Goal: Task Accomplishment & Management: Manage account settings

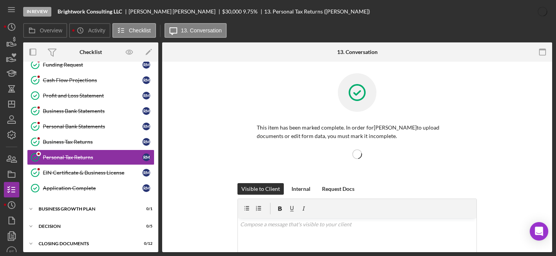
scroll to position [117, 0]
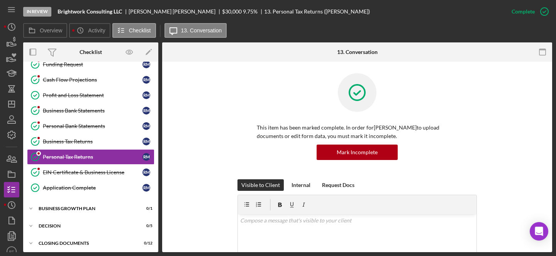
click at [298, 19] on div "In Review Brightwork Consulting LLC Rachel Moynihan $30,000 $30,000 9.75 % 13. …" at bounding box center [263, 11] width 481 height 23
click at [298, 37] on div "Overview Icon/History Activity Checklist Icon/Message 13. Conversation" at bounding box center [287, 30] width 529 height 15
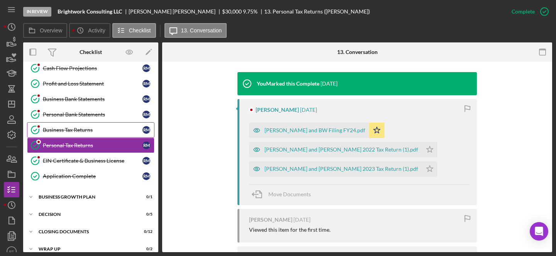
scroll to position [217, 0]
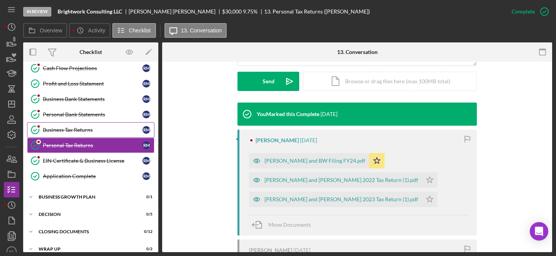
click at [70, 124] on link "Business Tax Returns Business Tax Returns R M" at bounding box center [90, 129] width 127 height 15
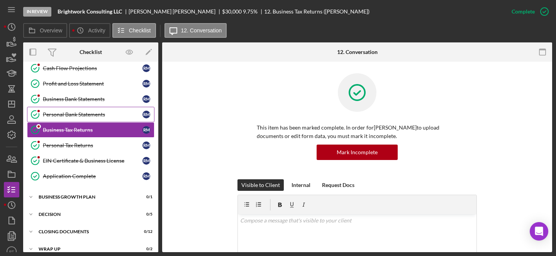
click at [84, 112] on div "Personal Bank Statements" at bounding box center [93, 115] width 100 height 6
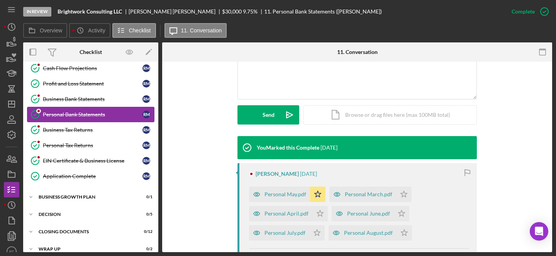
scroll to position [209, 0]
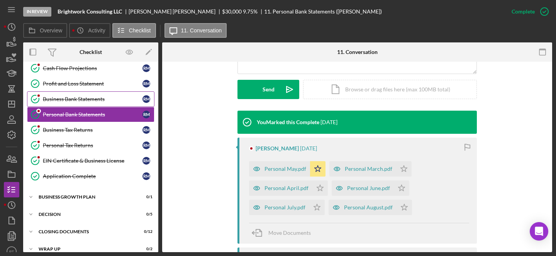
click at [48, 92] on link "Business Bank Statements Business Bank Statements R M" at bounding box center [90, 99] width 127 height 15
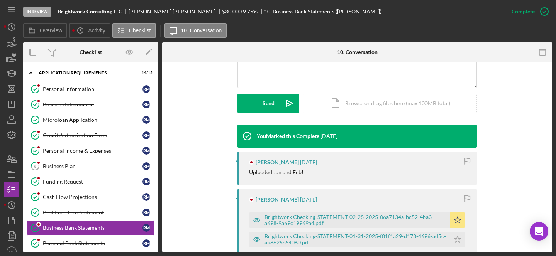
scroll to position [180, 0]
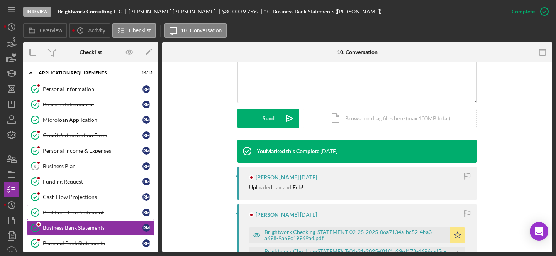
click at [70, 212] on div "Profit and Loss Statement" at bounding box center [93, 213] width 100 height 6
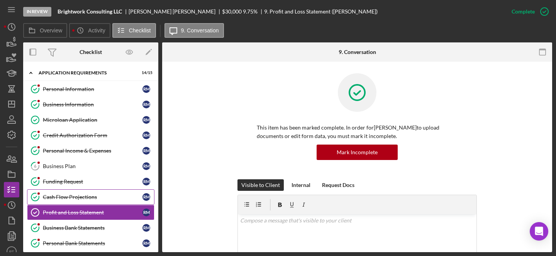
click at [74, 193] on link "Cash Flow Projections Cash Flow Projections R M" at bounding box center [90, 197] width 127 height 15
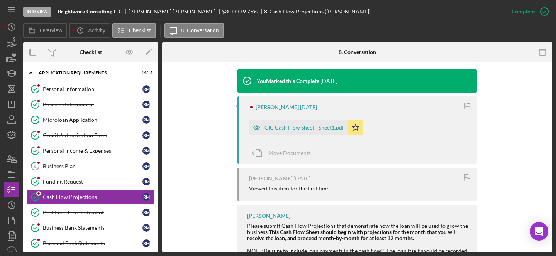
scroll to position [251, 0]
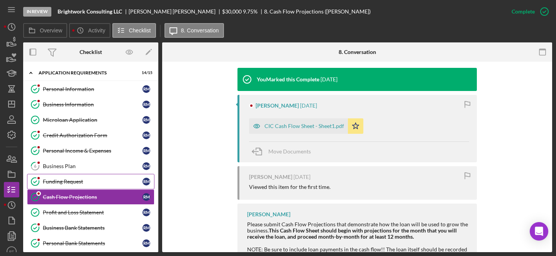
click at [76, 183] on div "Funding Request" at bounding box center [93, 182] width 100 height 6
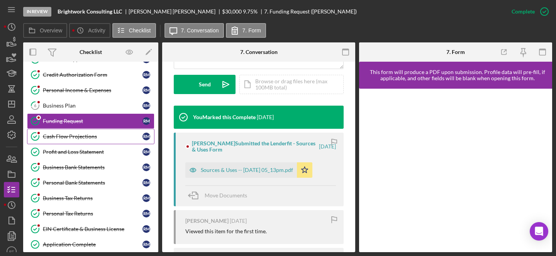
scroll to position [63, 0]
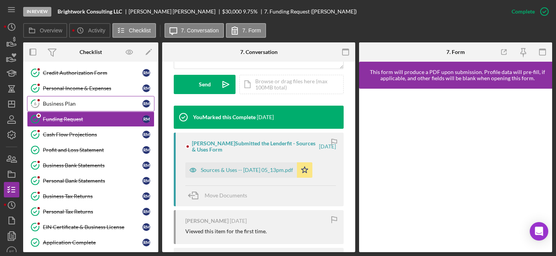
click at [82, 97] on link "6 Business Plan R M" at bounding box center [90, 103] width 127 height 15
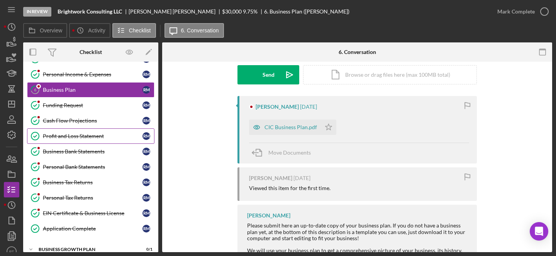
scroll to position [80, 0]
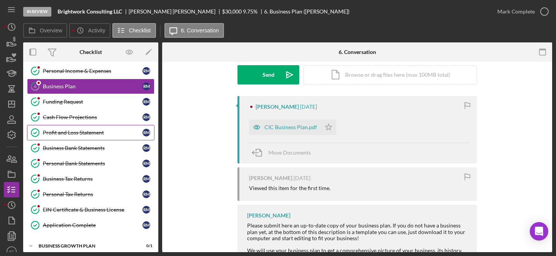
click at [65, 134] on div "Profit and Loss Statement" at bounding box center [93, 133] width 100 height 6
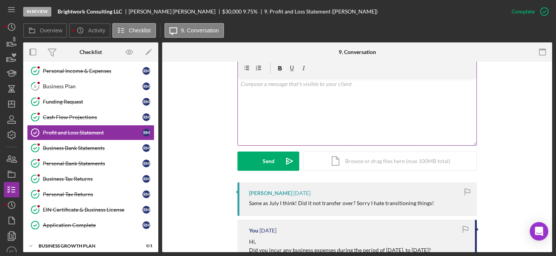
scroll to position [133, 0]
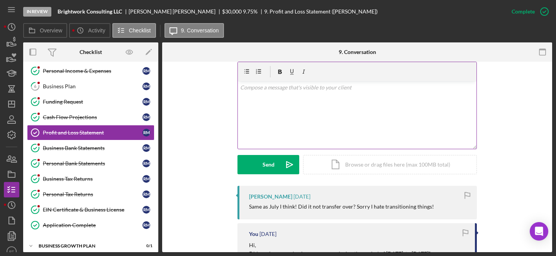
click at [282, 105] on div "v Color teal Color pink Remove color Add row above Add row below Add column bef…" at bounding box center [357, 115] width 239 height 68
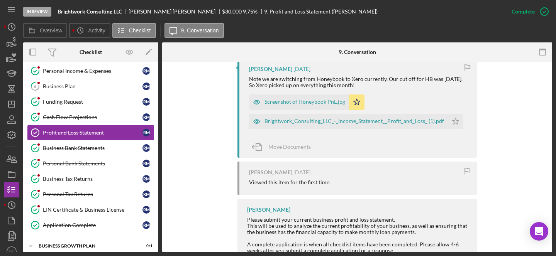
scroll to position [389, 0]
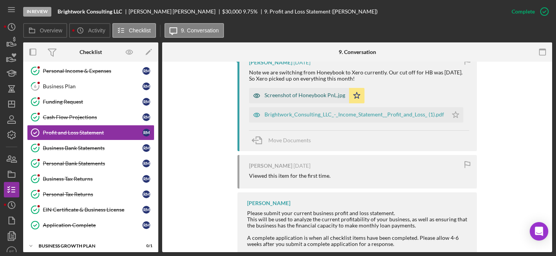
click at [280, 98] on div "Screenshot of Honeybook PnL.jpg" at bounding box center [305, 95] width 81 height 6
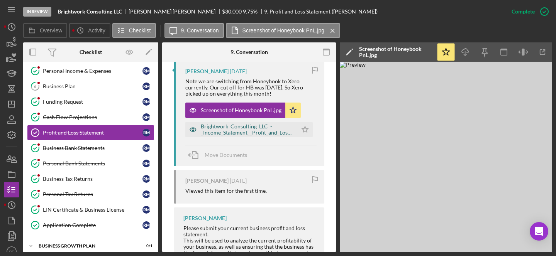
click at [232, 131] on div "Brightwork_Consulting_LLC_-_Income_Statement__Profit_and_Loss_ (1).pdf" at bounding box center [247, 130] width 93 height 12
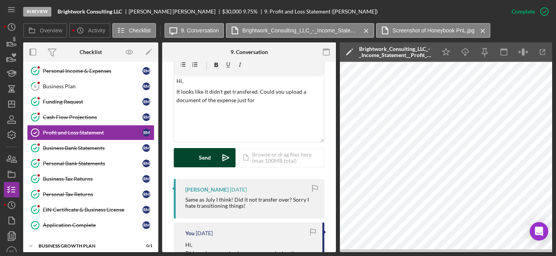
scroll to position [146, 0]
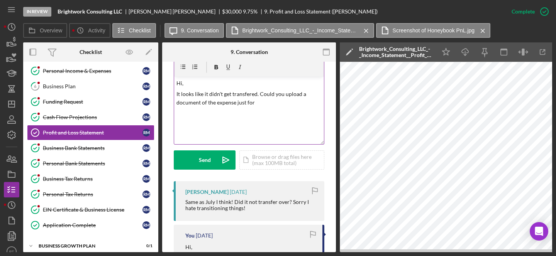
click at [247, 98] on p "It looks like it didn't get transfered. Could you upload a document of the expe…" at bounding box center [249, 98] width 146 height 17
click at [246, 91] on p "It looks like it didn't get transfered. Could you upload a document of the expe…" at bounding box center [249, 98] width 146 height 17
click at [244, 93] on p "It looks like it didn't get transfered. Could you upload a document of the expe…" at bounding box center [249, 98] width 146 height 17
click at [258, 102] on p "It looks like it didn't get transfered. Could you upload a document of the expe…" at bounding box center [249, 98] width 146 height 17
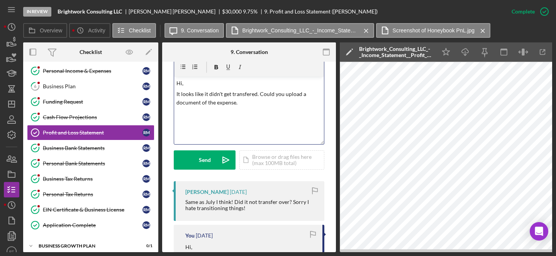
click at [226, 86] on p "Hi," at bounding box center [249, 83] width 146 height 8
click at [222, 93] on p "It looks like it didn't get transfered. Could you upload a document of the expe…" at bounding box center [249, 98] width 146 height 17
copy p "It looks like it didn't get transfered. Could you upload a document of the expe…"
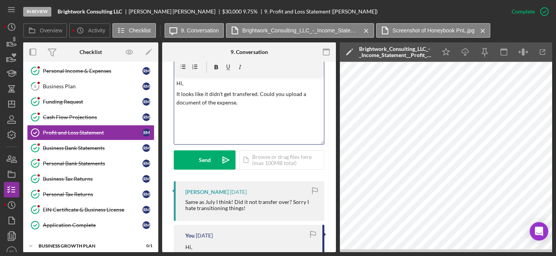
click at [236, 99] on p "It looks like it didn't get transfered. Could you upload a document of the expe…" at bounding box center [249, 98] width 146 height 17
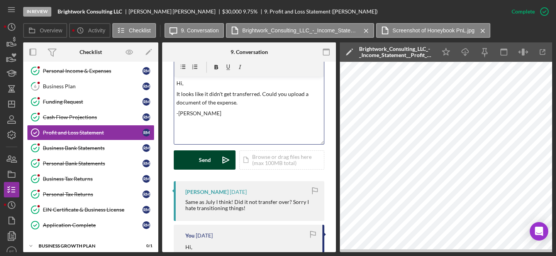
click at [198, 161] on button "Send Icon/icon-invite-send" at bounding box center [205, 160] width 62 height 19
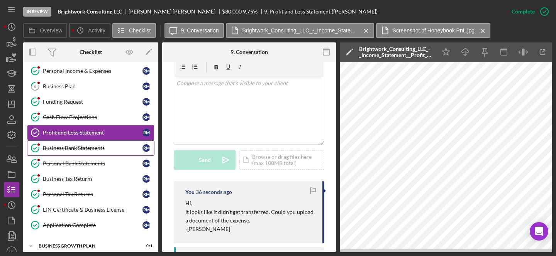
click at [81, 146] on div "Business Bank Statements" at bounding box center [93, 148] width 100 height 6
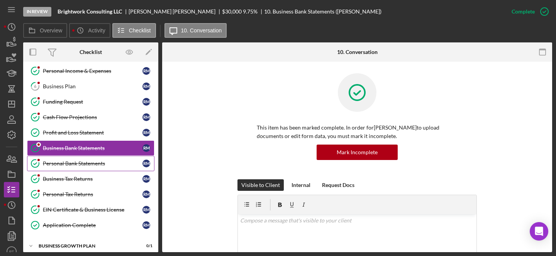
click at [86, 166] on div "Personal Bank Statements" at bounding box center [93, 164] width 100 height 6
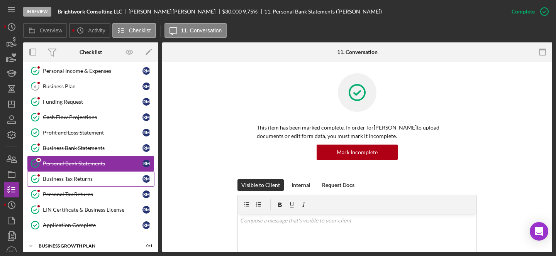
click at [92, 181] on div "Business Tax Returns" at bounding box center [93, 179] width 100 height 6
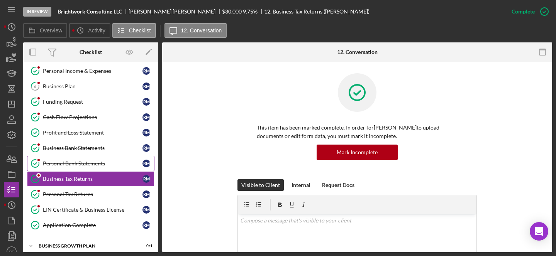
click at [95, 164] on div "Personal Bank Statements" at bounding box center [93, 164] width 100 height 6
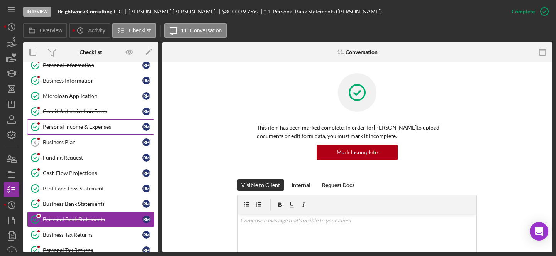
scroll to position [20, 0]
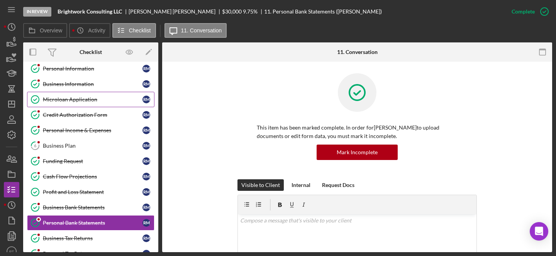
click at [76, 98] on div "Microloan Application" at bounding box center [93, 100] width 100 height 6
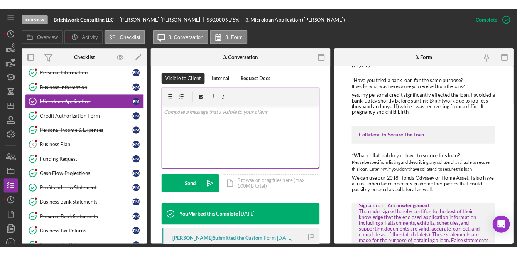
scroll to position [117, 0]
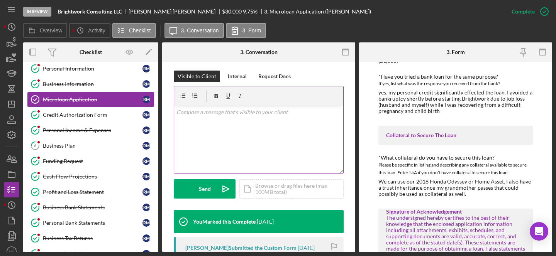
click at [252, 124] on div "v Color teal Color pink Remove color Add row above Add row below Add column bef…" at bounding box center [258, 140] width 169 height 68
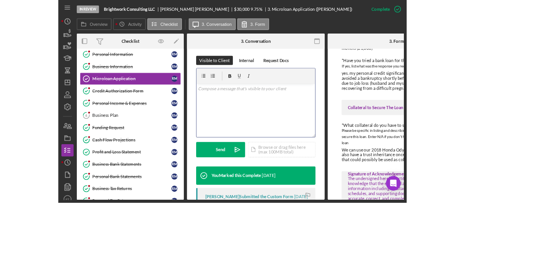
scroll to position [1225, 0]
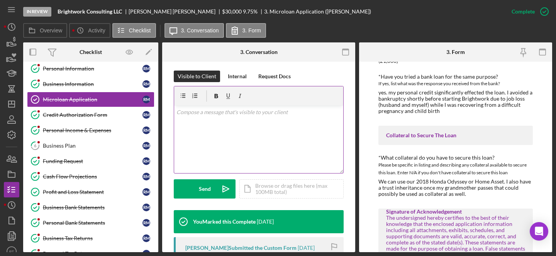
click at [232, 126] on div "v Color teal Color pink Remove color Add row above Add row below Add column bef…" at bounding box center [258, 140] width 169 height 68
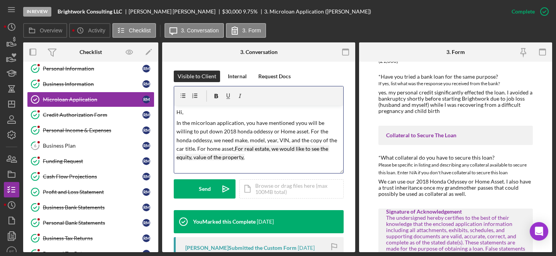
click at [233, 148] on p "In the micorloan application, you have mentioned yyou will be willing to put do…" at bounding box center [258, 140] width 165 height 43
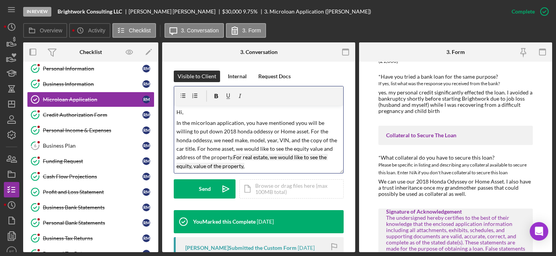
drag, startPoint x: 234, startPoint y: 156, endPoint x: 248, endPoint y: 168, distance: 18.9
click at [248, 168] on p "In the micorloan application, you have mentioned yyou will be willing to put do…" at bounding box center [258, 145] width 165 height 52
drag, startPoint x: 236, startPoint y: 160, endPoint x: 173, endPoint y: 121, distance: 74.4
click at [173, 121] on div "This item has been marked complete. In order for Rachel Moynihan to upload docu…" at bounding box center [258, 199] width 193 height 510
copy p "In the micorloan application, you have mentioned yyou will be willing to put do…"
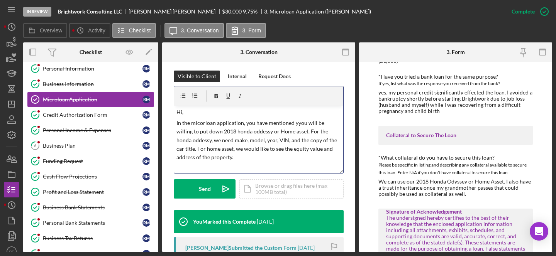
click at [243, 133] on p "In the micorloan application, you have mentioned yyou will be willing to put do…" at bounding box center [258, 140] width 165 height 43
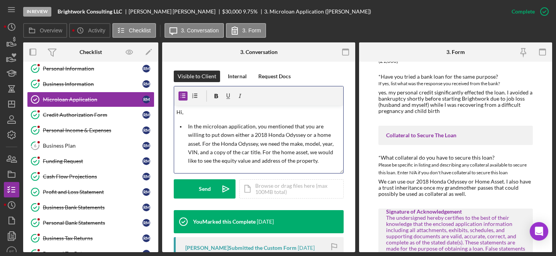
click at [187, 126] on li "In the microloan application, you mentioned that you are willing to put down ei…" at bounding box center [265, 143] width 158 height 43
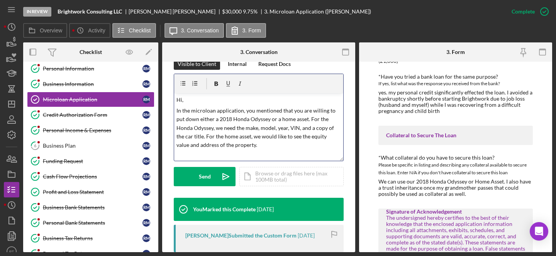
scroll to position [130, 0]
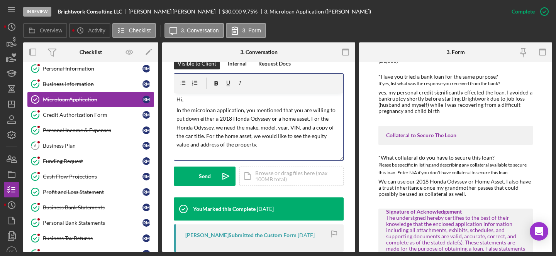
click at [261, 145] on p "In the microloan application, you mentioned that you are willing to put down ei…" at bounding box center [258, 127] width 165 height 43
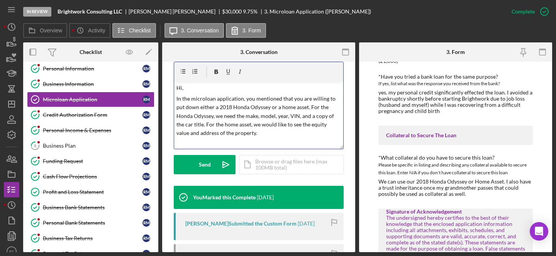
scroll to position [142, 0]
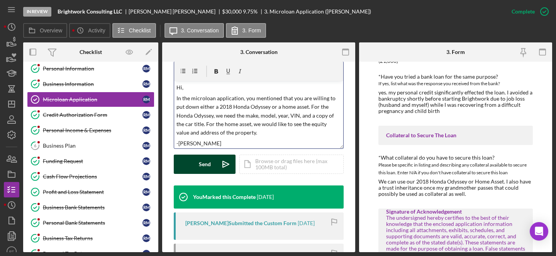
click at [206, 163] on div "Send" at bounding box center [205, 164] width 12 height 19
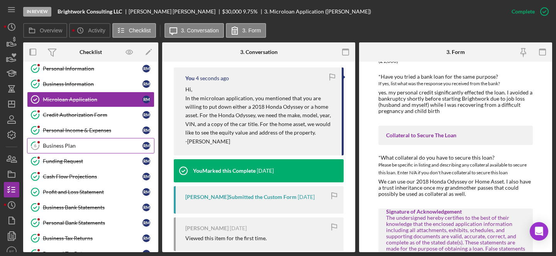
scroll to position [22, 0]
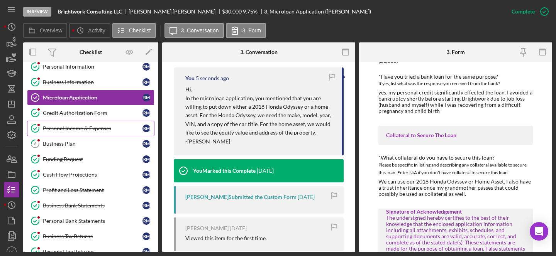
click at [92, 126] on div "Personal Income & Expenses" at bounding box center [93, 128] width 100 height 6
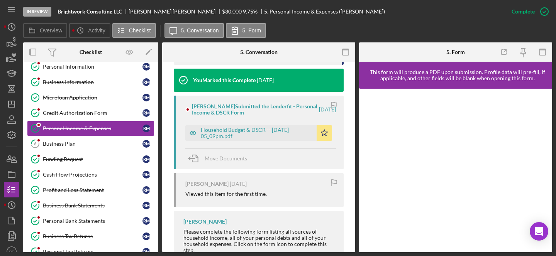
scroll to position [417, 0]
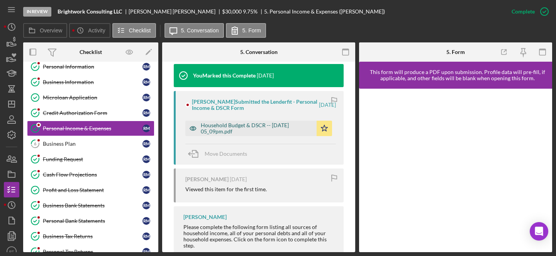
click at [259, 122] on div "Household Budget & DSCR -- 2025-09-15 05_09pm.pdf" at bounding box center [257, 128] width 112 height 12
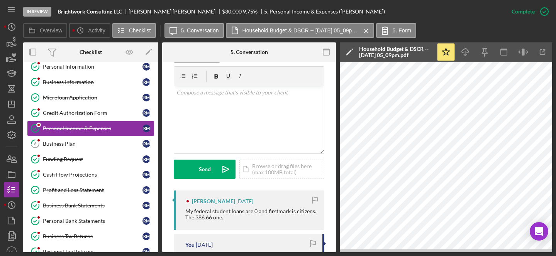
scroll to position [136, 0]
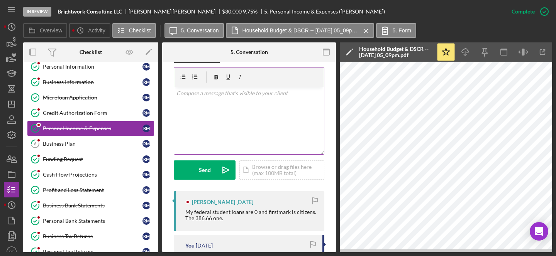
click at [228, 116] on div "v Color teal Color pink Remove color Add row above Add row below Add column bef…" at bounding box center [249, 121] width 150 height 68
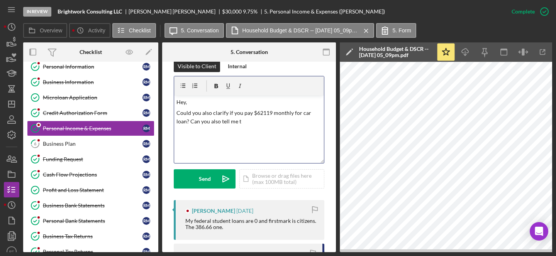
scroll to position [121, 0]
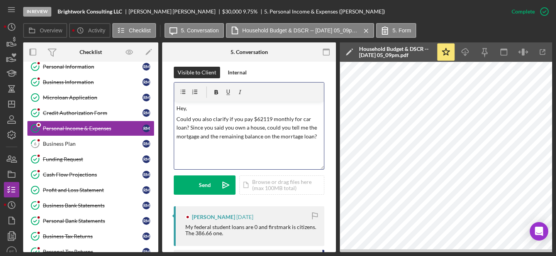
click at [226, 129] on p "Could you also clarify if you pay $62119 monthly for car loan? Since you said y…" at bounding box center [249, 128] width 146 height 26
copy p "Could you also clarify if you pay $62119 monthly for car loan? Since you said y…"
click at [224, 126] on p "Could you also clarify if you pay $62119 monthly for car loan? Since you said y…" at bounding box center [249, 128] width 146 height 26
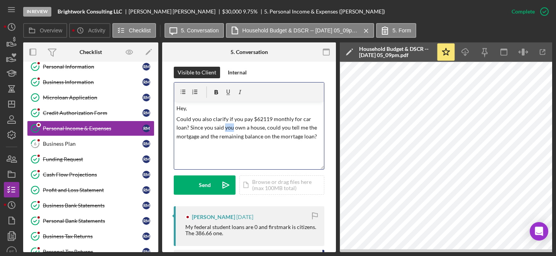
click at [224, 126] on p "Could you also clarify if you pay $62119 monthly for car loan? Since you said y…" at bounding box center [249, 128] width 146 height 26
click at [236, 140] on p "Could you also clarify if you pay $62119 monthly for your car loan? Since you m…" at bounding box center [249, 132] width 146 height 35
click at [235, 145] on p "Could you also clarify if you pay $62119 monthly for your car loan? Since you m…" at bounding box center [249, 132] width 146 height 35
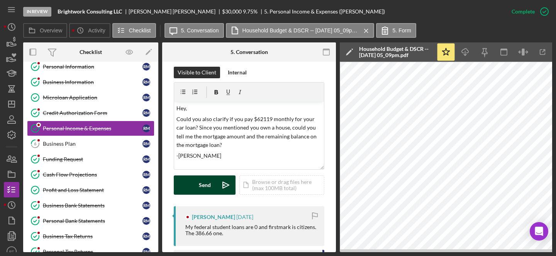
click at [215, 183] on button "Send Icon/icon-invite-send" at bounding box center [205, 185] width 62 height 19
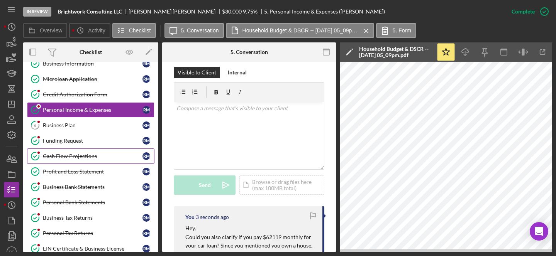
scroll to position [44, 0]
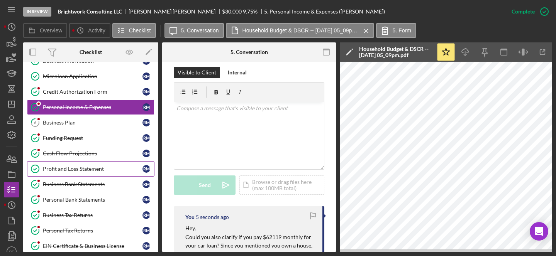
click at [62, 169] on div "Profit and Loss Statement" at bounding box center [93, 169] width 100 height 6
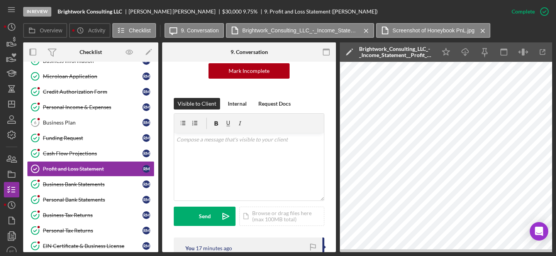
scroll to position [86, 0]
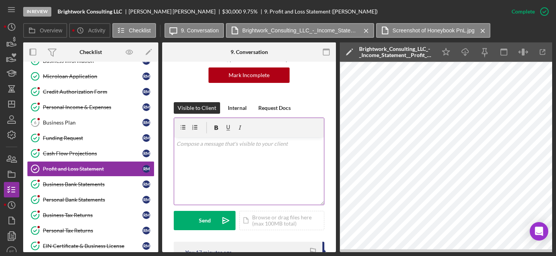
click at [198, 155] on div "v Color teal Color pink Remove color Add row above Add row below Add column bef…" at bounding box center [249, 171] width 150 height 68
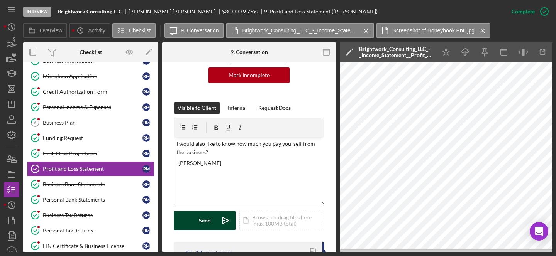
click at [204, 224] on div "Send" at bounding box center [205, 220] width 12 height 19
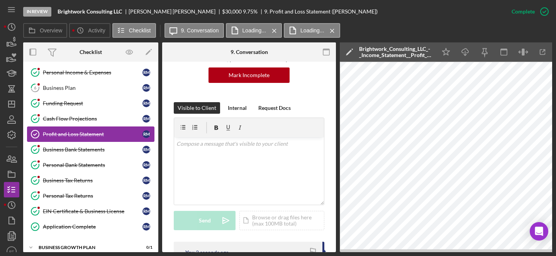
scroll to position [79, 0]
click at [77, 152] on div "Business Bank Statements" at bounding box center [93, 149] width 100 height 6
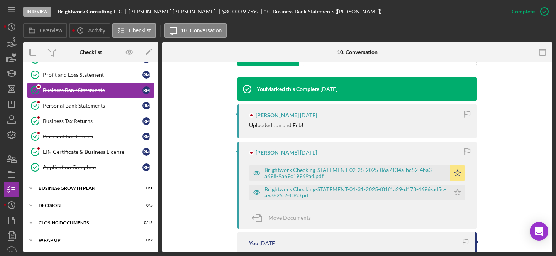
scroll to position [243, 0]
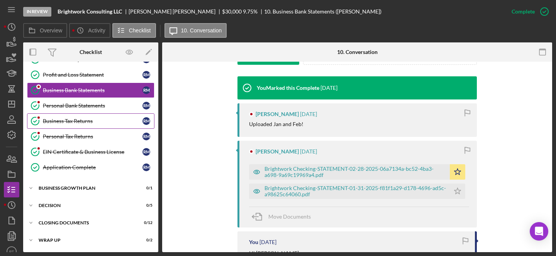
click at [81, 127] on link "Business Tax Returns Business Tax Returns R M" at bounding box center [90, 121] width 127 height 15
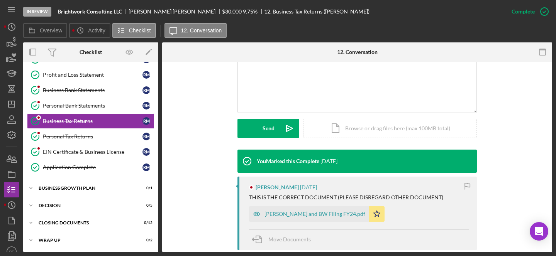
scroll to position [178, 0]
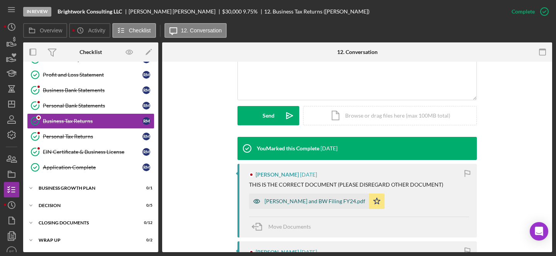
click at [277, 202] on div "Moynihan and BW Filing FY24.pdf" at bounding box center [315, 201] width 101 height 6
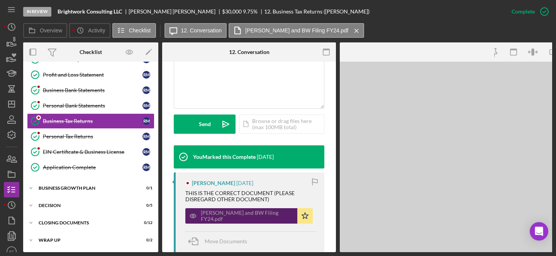
scroll to position [191, 0]
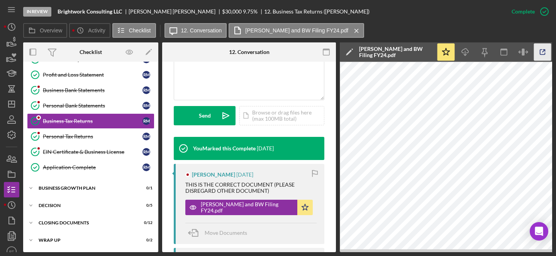
click at [298, 53] on icon "button" at bounding box center [542, 52] width 17 height 17
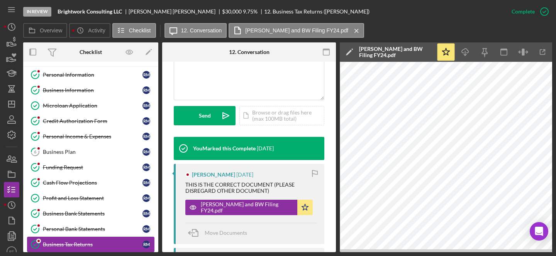
scroll to position [0, 0]
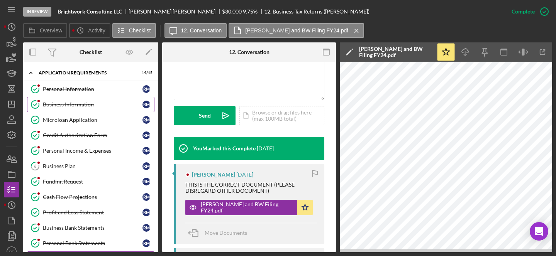
click at [98, 107] on div "Business Information" at bounding box center [93, 105] width 100 height 6
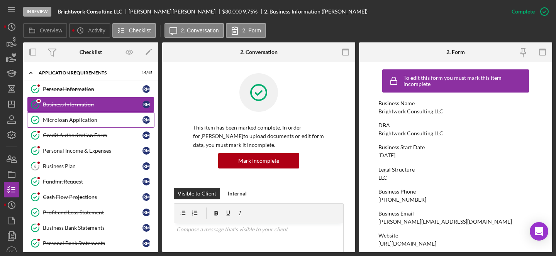
click at [73, 120] on div "Microloan Application" at bounding box center [93, 120] width 100 height 6
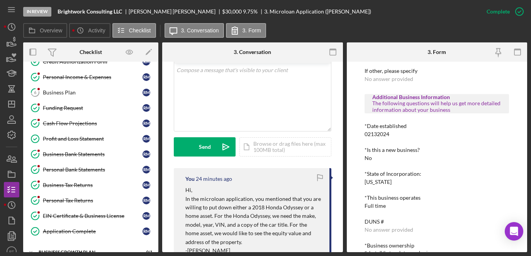
scroll to position [171, 0]
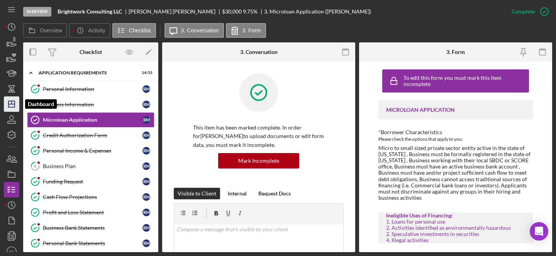
click at [10, 100] on icon "Icon/Dashboard" at bounding box center [11, 104] width 19 height 19
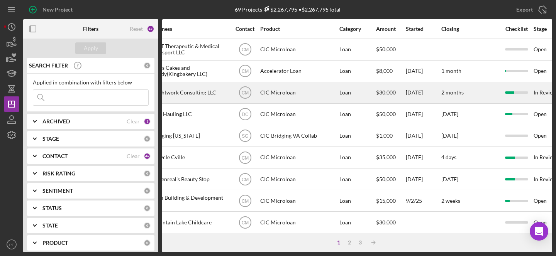
scroll to position [0, 194]
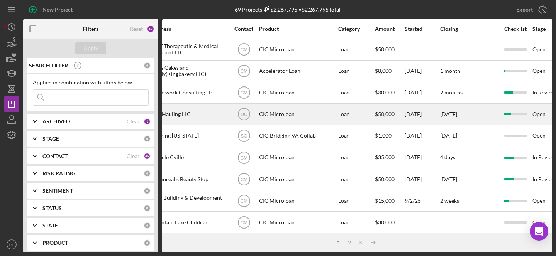
click at [232, 110] on div "DC" at bounding box center [243, 114] width 29 height 19
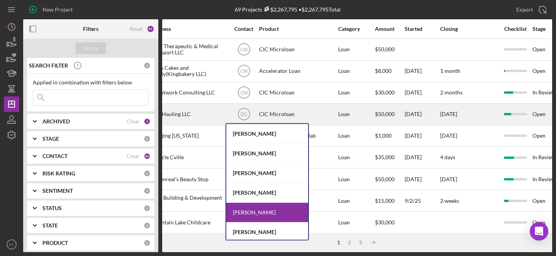
click at [290, 109] on div "CIC Microloan" at bounding box center [297, 114] width 77 height 20
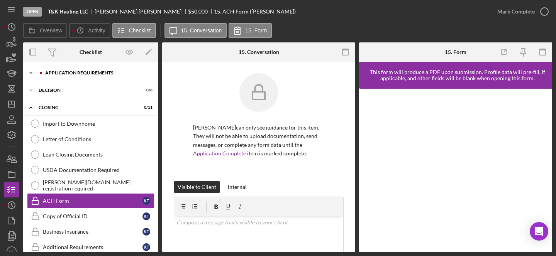
click at [90, 77] on div "Icon/Expander APPLICATION REQUIREMENTS 11 / 14" at bounding box center [90, 72] width 135 height 15
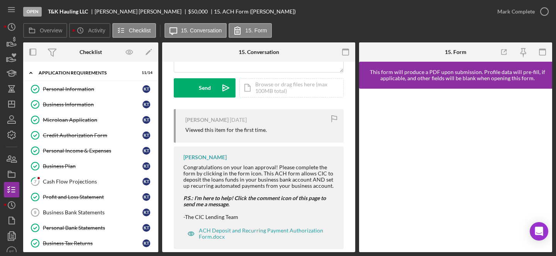
scroll to position [224, 0]
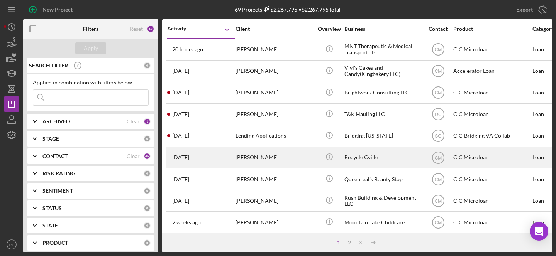
click at [232, 154] on div "6 days ago Brian Leveque" at bounding box center [201, 158] width 68 height 20
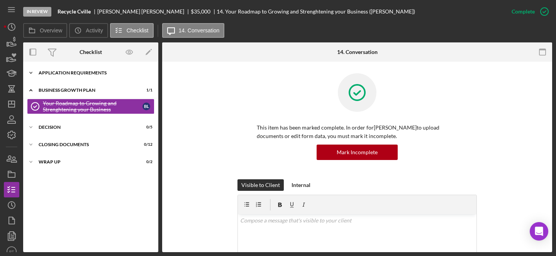
click at [112, 74] on div "APPLICATION REQUIREMENTS" at bounding box center [94, 73] width 110 height 5
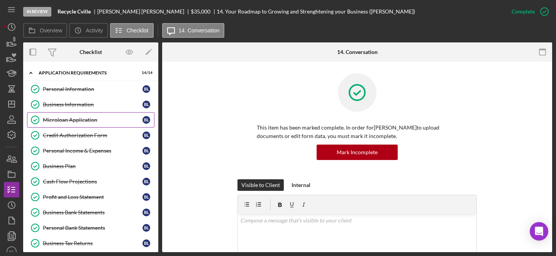
click at [90, 125] on link "Microloan Application Microloan Application B L" at bounding box center [90, 119] width 127 height 15
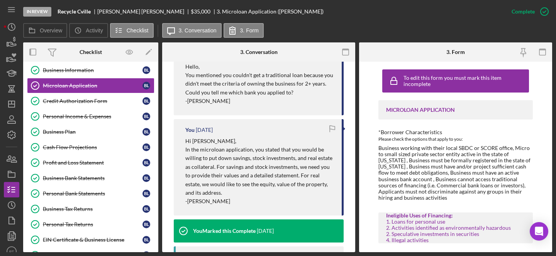
scroll to position [649, 0]
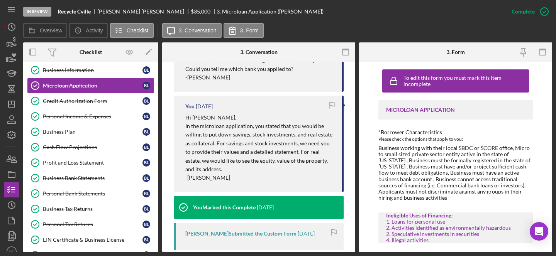
click at [294, 162] on p "In the microloan application, you stated that you would be willing to put down …" at bounding box center [259, 148] width 149 height 52
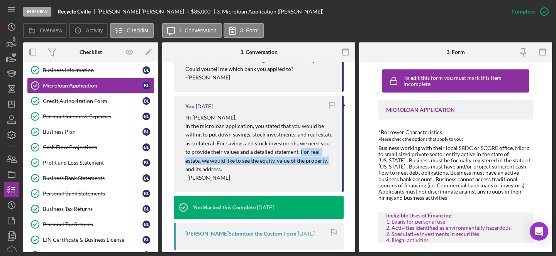
drag, startPoint x: 300, startPoint y: 152, endPoint x: 330, endPoint y: 163, distance: 32.0
click at [330, 163] on p "In the microloan application, you stated that you would be willing to put down …" at bounding box center [259, 148] width 149 height 52
copy p "For real estate, we would like to see the equity, value of the property,"
click at [13, 109] on icon "Icon/Dashboard" at bounding box center [11, 104] width 19 height 19
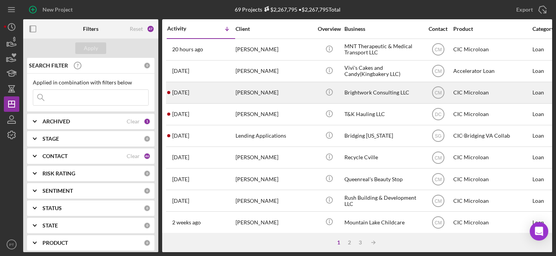
click at [255, 84] on div "[PERSON_NAME]" at bounding box center [274, 93] width 77 height 20
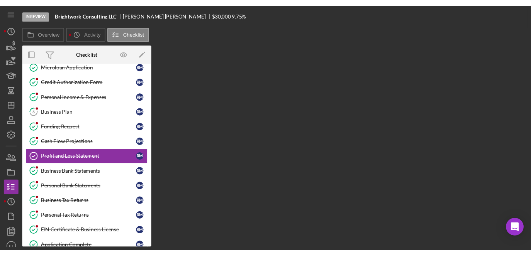
scroll to position [55, 0]
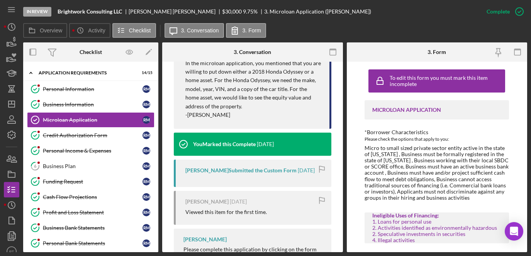
scroll to position [310, 0]
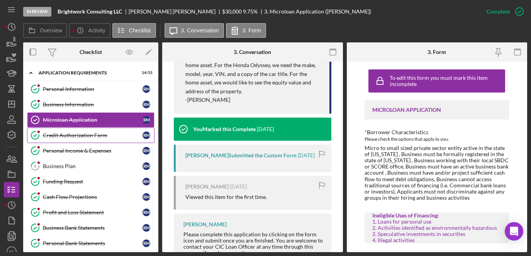
click at [99, 141] on link "Credit Authorization Form Credit Authorization Form R M" at bounding box center [90, 135] width 127 height 15
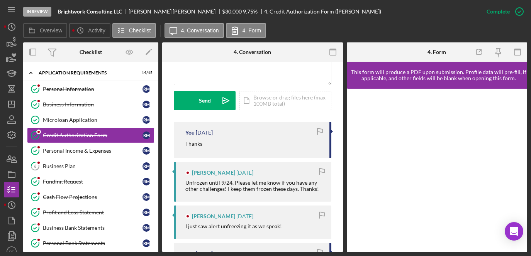
scroll to position [206, 0]
click at [70, 146] on link "Personal Income & Expenses Personal Income & Expenses R M" at bounding box center [90, 150] width 127 height 15
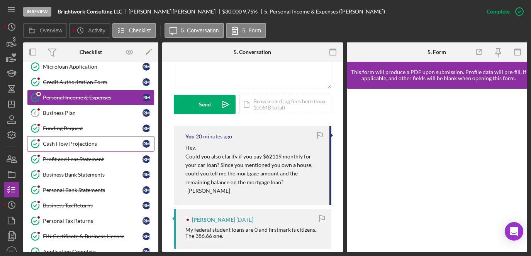
scroll to position [54, 0]
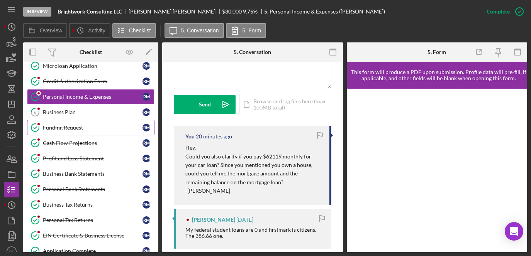
click at [90, 123] on link "Funding Request Funding Request R M" at bounding box center [90, 127] width 127 height 15
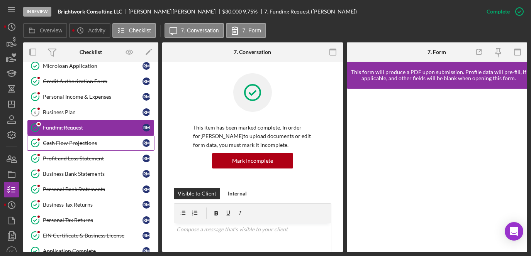
click at [100, 145] on div "Cash Flow Projections" at bounding box center [93, 143] width 100 height 6
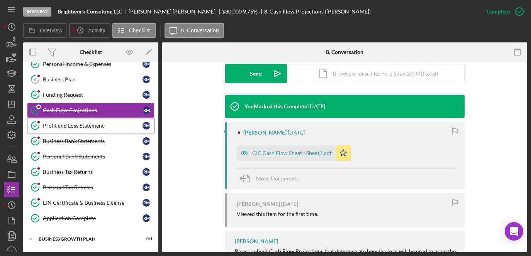
scroll to position [89, 0]
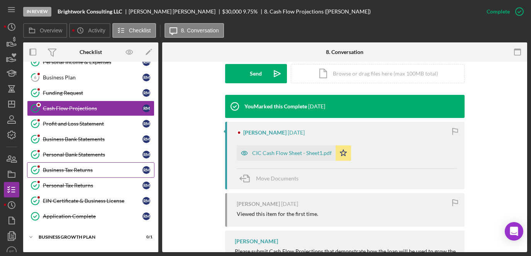
click at [81, 164] on link "Business Tax Returns Business Tax Returns R M" at bounding box center [90, 170] width 127 height 15
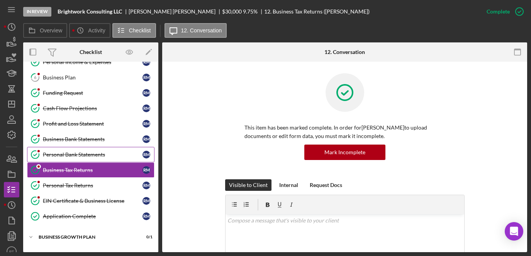
click at [85, 151] on link "Personal Bank Statements Personal Bank Statements R M" at bounding box center [90, 154] width 127 height 15
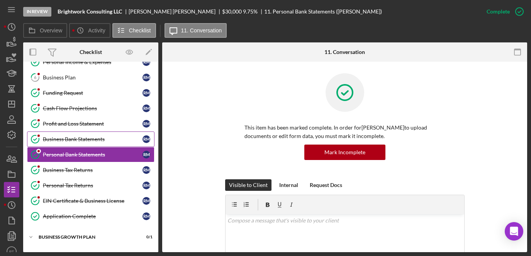
click at [78, 139] on div "Business Bank Statements" at bounding box center [93, 139] width 100 height 6
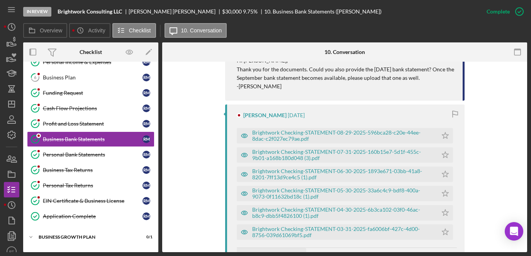
scroll to position [435, 0]
click at [276, 137] on div "Brightwork Checking-STATEMENT-08-29-2025-596bca28-c20e-44ee-8dac-c2f027ec79ae.p…" at bounding box center [342, 137] width 181 height 12
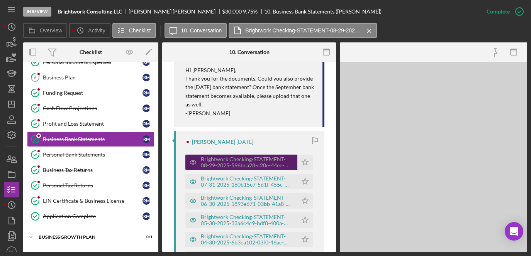
scroll to position [444, 0]
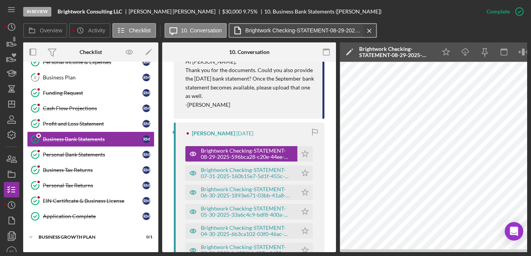
click at [371, 29] on icon "Icon/Menu Close" at bounding box center [370, 30] width 14 height 19
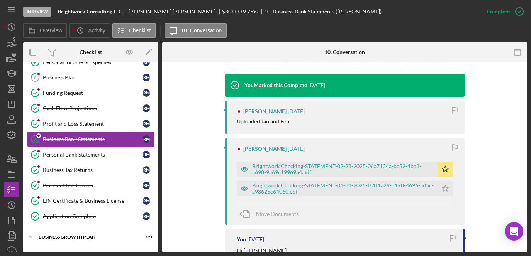
scroll to position [242, 0]
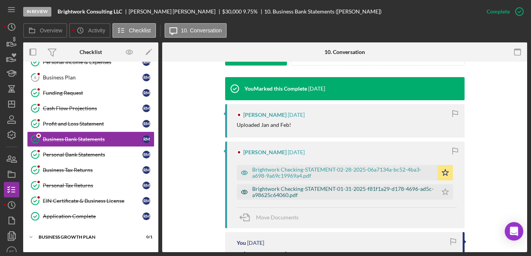
click at [305, 192] on div "Brightwork Checking-STATEMENT-01-31-2025-f81f1a29-d178-4696-ad5c-a98625c64060.p…" at bounding box center [342, 192] width 181 height 12
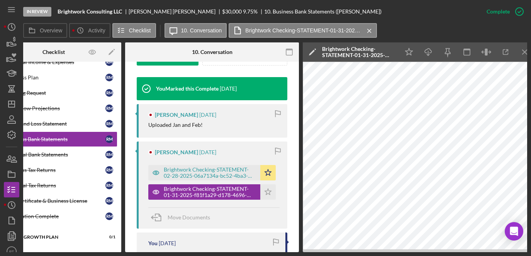
scroll to position [0, 44]
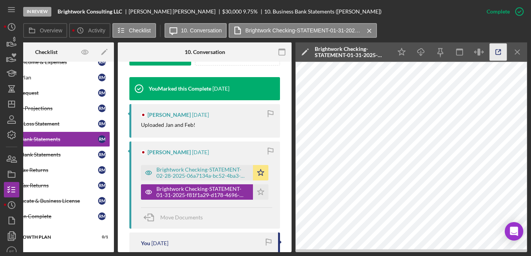
click at [501, 50] on icon "button" at bounding box center [498, 52] width 17 height 17
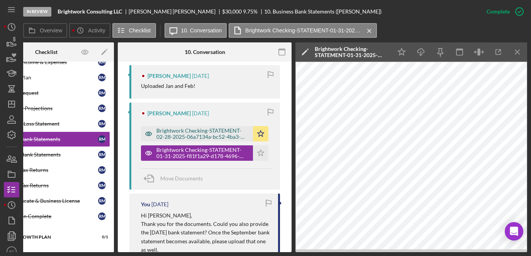
click at [182, 137] on div "Brightwork Checking-STATEMENT-02-28-2025-06a7134a-bc52-4ba3-a698-9a69c19969a4.p…" at bounding box center [202, 134] width 93 height 12
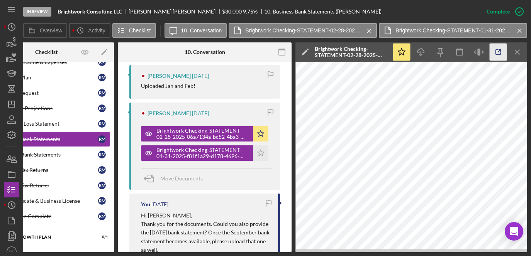
click at [500, 51] on icon "button" at bounding box center [498, 52] width 17 height 17
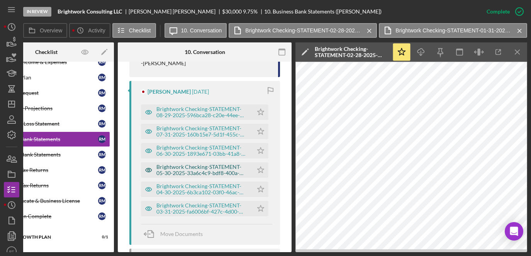
scroll to position [486, 0]
click at [178, 206] on div "Brightwork Checking-STATEMENT-03-31-2025-fa6006bf-427c-4d00-8756-039d61069bf5.p…" at bounding box center [202, 208] width 93 height 12
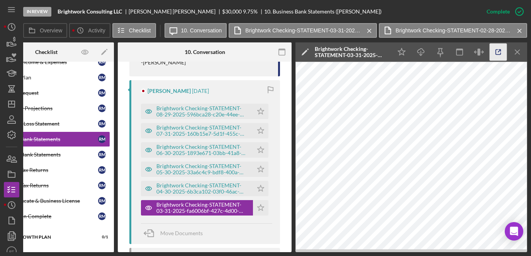
click at [502, 53] on icon "button" at bounding box center [498, 52] width 17 height 17
click at [181, 186] on div "Brightwork Checking-STATEMENT-04-30-2025-6b3ca102-03f0-46ac-b8c9-dbb5f4826100 (…" at bounding box center [202, 189] width 93 height 12
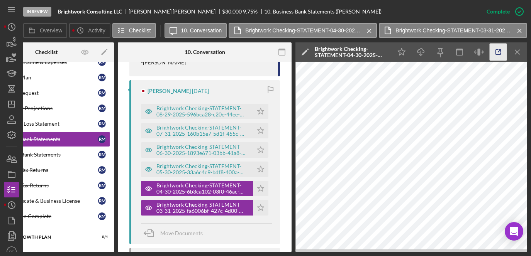
click at [496, 58] on icon "button" at bounding box center [498, 52] width 17 height 17
click at [173, 170] on div "Brightwork Checking-STATEMENT-05-30-2025-33a6c4c9-bdf8-400a-9073-0f11632bd18c (…" at bounding box center [202, 169] width 93 height 12
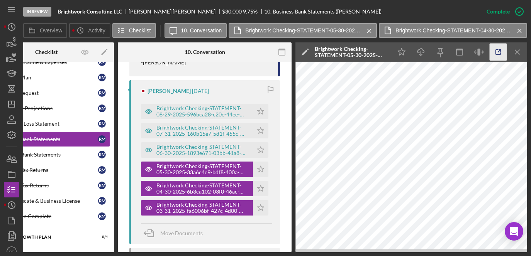
click at [499, 51] on line "button" at bounding box center [499, 51] width 2 height 2
click at [176, 148] on div "Brightwork Checking-STATEMENT-06-30-2025-1893e671-03bb-41a8-8201-7ff13d9ce4c5 (…" at bounding box center [202, 150] width 93 height 12
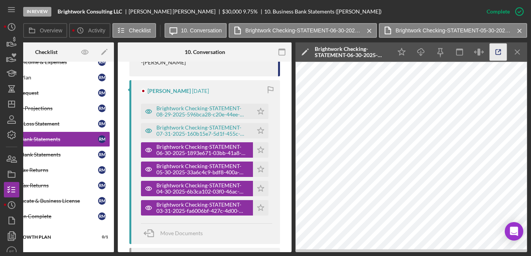
click at [501, 53] on icon "button" at bounding box center [498, 52] width 17 height 17
click at [161, 129] on div "Brightwork Checking-STATEMENT-07-31-2025-160b15e7-5d1f-455c-9b01-a168b180d048 (…" at bounding box center [202, 131] width 93 height 12
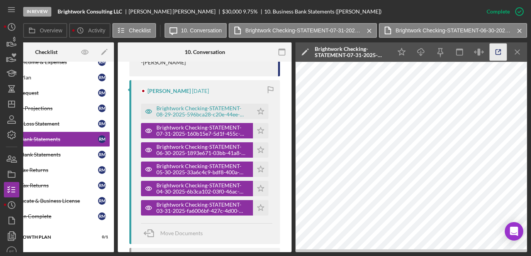
click at [498, 55] on icon "button" at bounding box center [498, 52] width 17 height 17
click at [167, 109] on div "Brightwork Checking-STATEMENT-08-29-2025-596bca28-c20e-44ee-8dac-c2f027ec79ae.p…" at bounding box center [202, 111] width 93 height 12
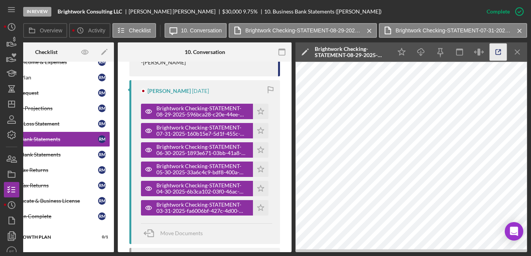
click at [502, 53] on icon "button" at bounding box center [498, 52] width 17 height 17
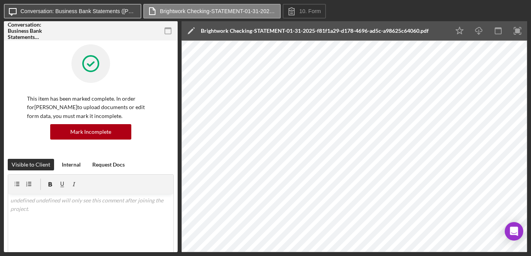
click at [111, 13] on label "Conversation: Business Bank Statements ([PERSON_NAME])" at bounding box center [78, 11] width 116 height 6
click at [95, 8] on label "Conversation: Business Bank Statements ([PERSON_NAME])" at bounding box center [78, 11] width 116 height 6
click at [110, 16] on button "Icon/Message Conversation: Business Bank Statements ([PERSON_NAME])" at bounding box center [72, 11] width 137 height 15
click at [105, 11] on label "Conversation: Business Bank Statements ([PERSON_NAME])" at bounding box center [78, 11] width 116 height 6
click at [99, 12] on label "Conversation: Business Bank Statements ([PERSON_NAME])" at bounding box center [78, 11] width 116 height 6
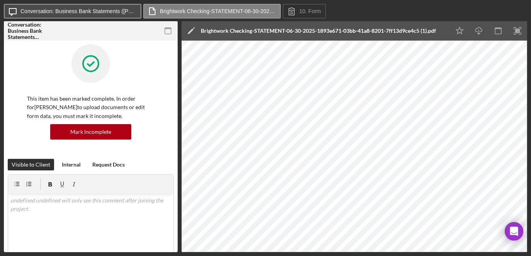
click at [117, 14] on label "Conversation: Business Bank Statements ([PERSON_NAME])" at bounding box center [78, 11] width 116 height 6
click at [120, 14] on label "Conversation: Business Bank Statements ([PERSON_NAME])" at bounding box center [78, 11] width 116 height 6
click at [122, 12] on label "Conversation: Business Bank Statements ([PERSON_NAME])" at bounding box center [78, 11] width 116 height 6
